Goal: Check status

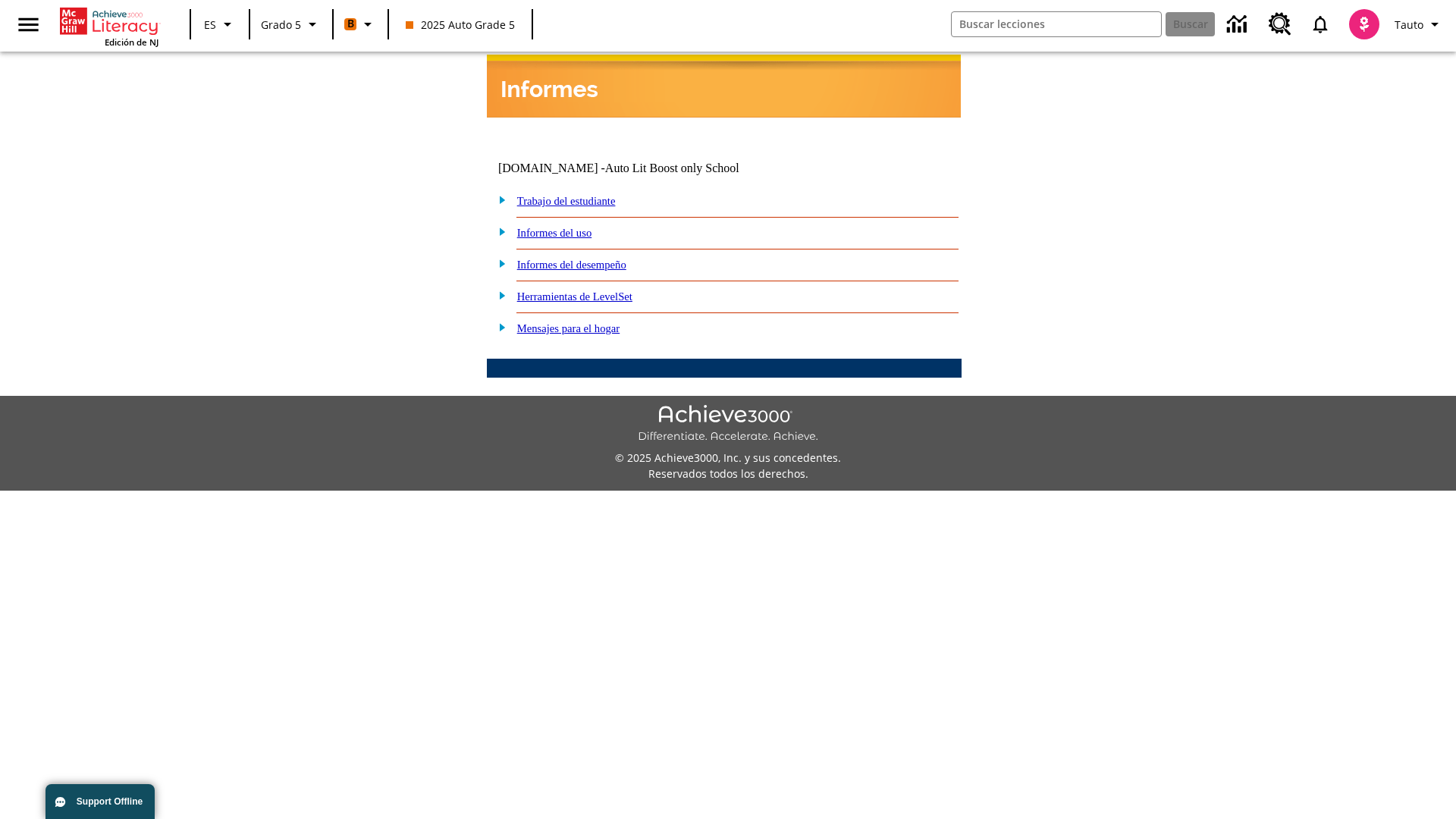
click at [591, 258] on link "Informes del desempeño" at bounding box center [571, 264] width 109 height 12
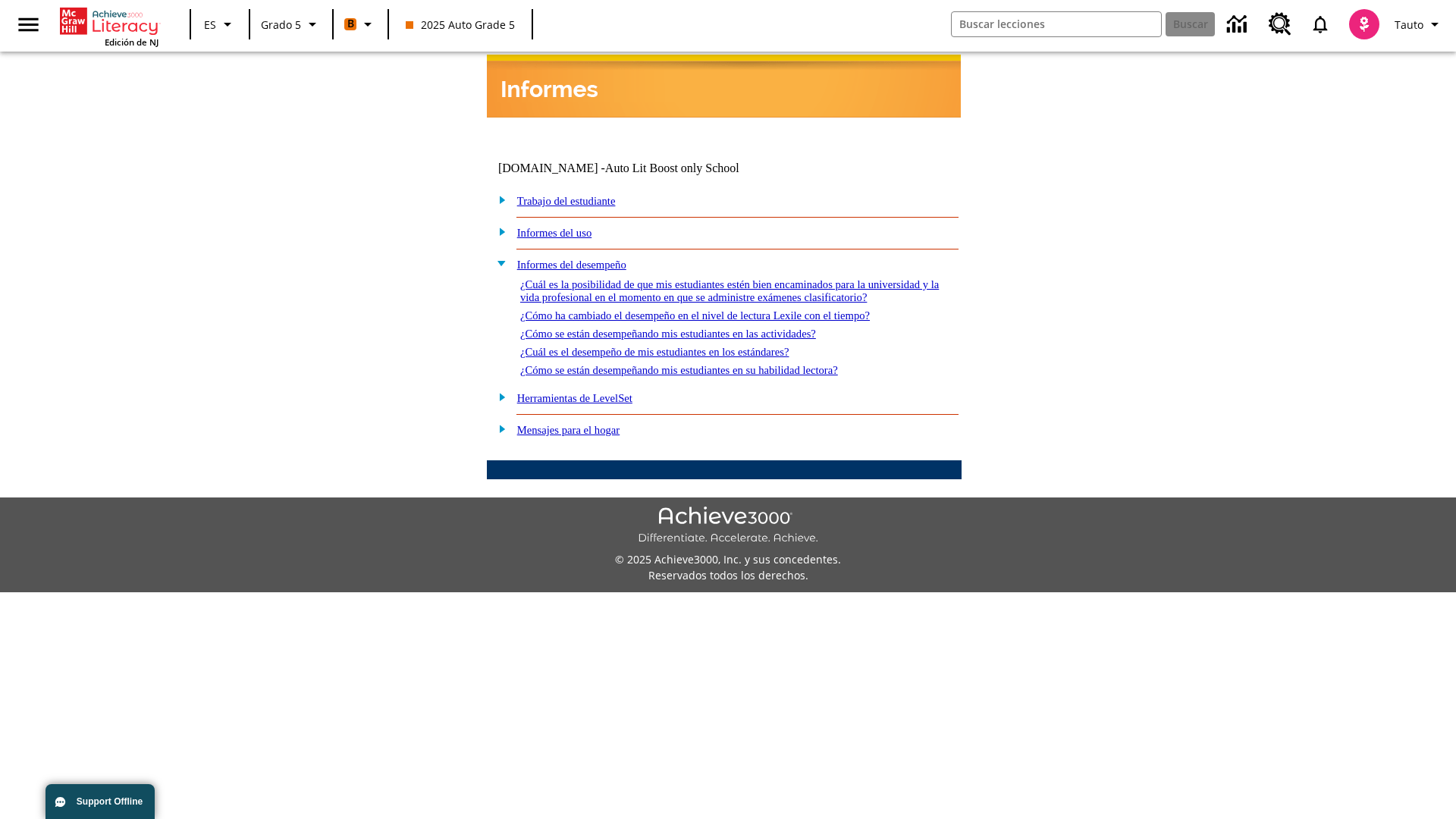
click at [720, 278] on link "¿Cuál es la posibilidad de que mis estudiantes estén bien encaminados para la u…" at bounding box center [729, 290] width 419 height 25
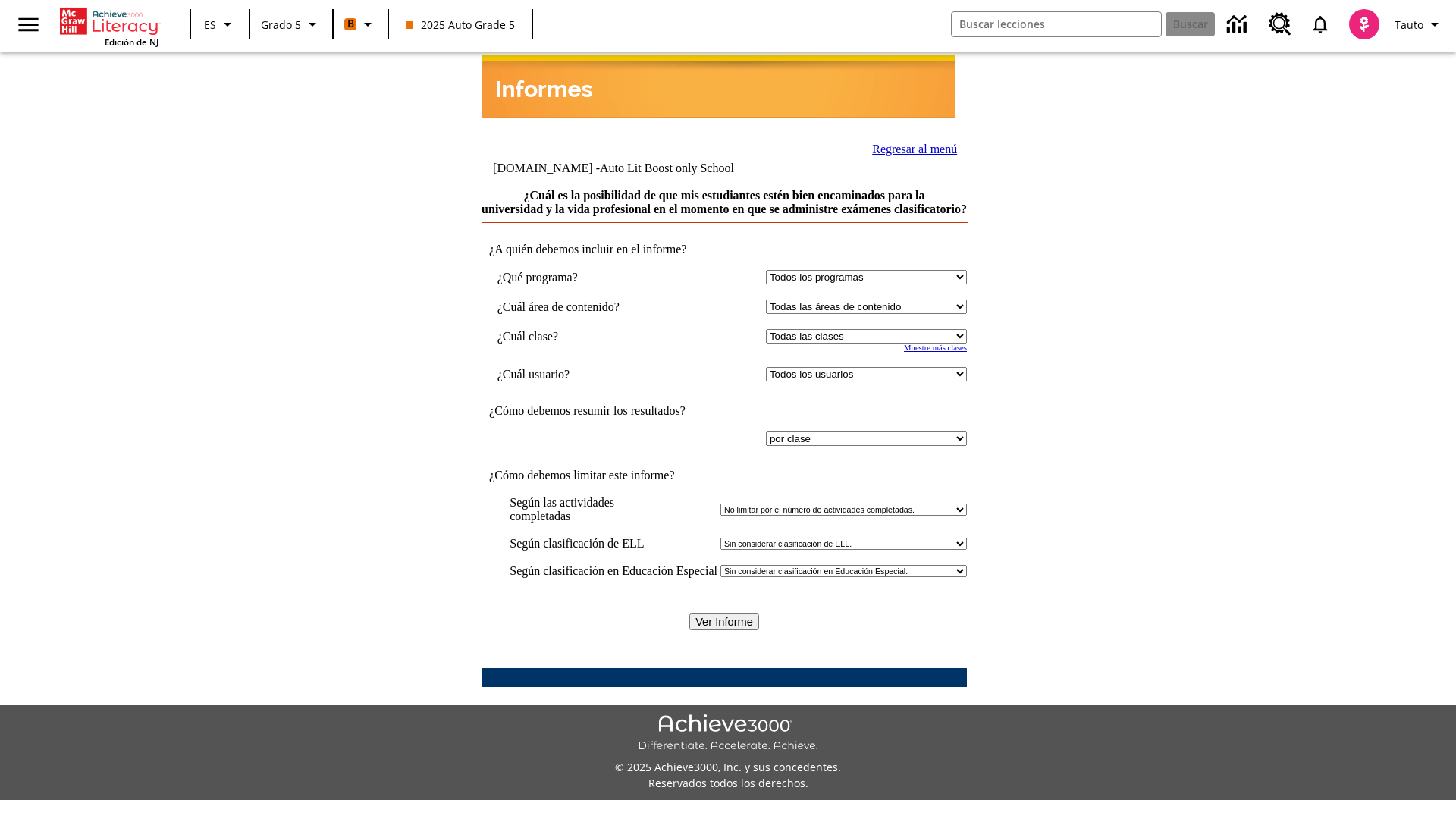
click at [863, 335] on select "Seleccionar una clase: Todas las clases 2025 Auto Grade 5 OL 2025 Auto Grade 6" at bounding box center [867, 336] width 201 height 14
select select "11133131"
